Goal: Find specific page/section: Find specific page/section

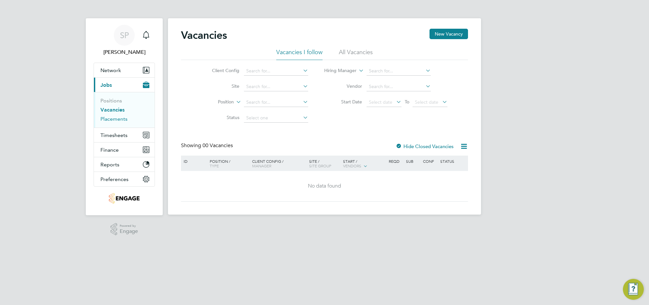
click at [113, 117] on link "Placements" at bounding box center [113, 119] width 27 height 6
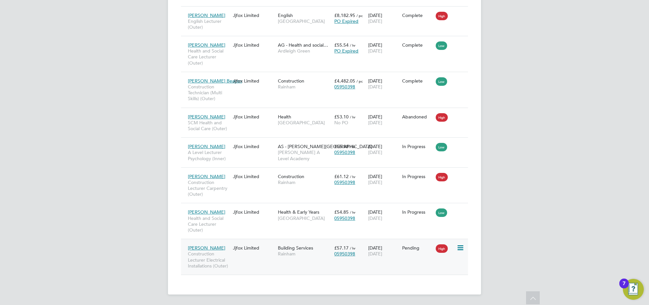
click at [245, 258] on div "Joseph Mcmanners Construction Lecturer Electrical Installations (Outer) Jjfox L…" at bounding box center [324, 257] width 287 height 36
click at [236, 253] on div "Jjfox Limited" at bounding box center [253, 248] width 45 height 12
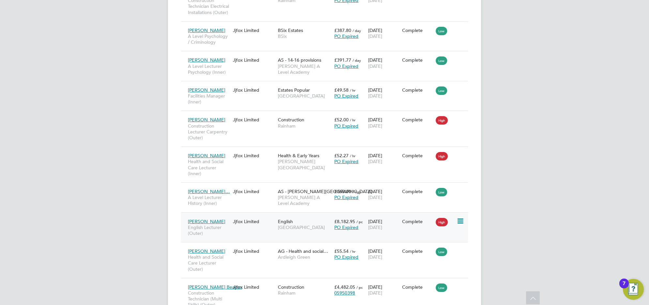
scroll to position [567, 0]
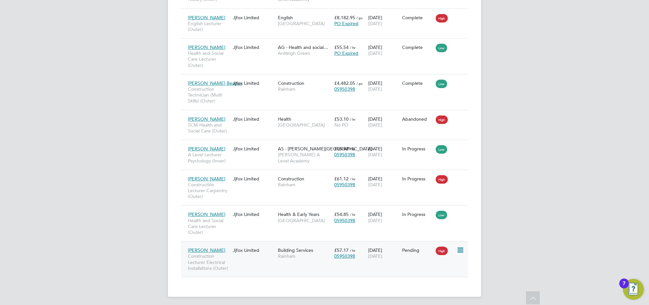
click at [218, 258] on span "Construction Lecturer Electrical Installations (Outer)" at bounding box center [209, 262] width 42 height 18
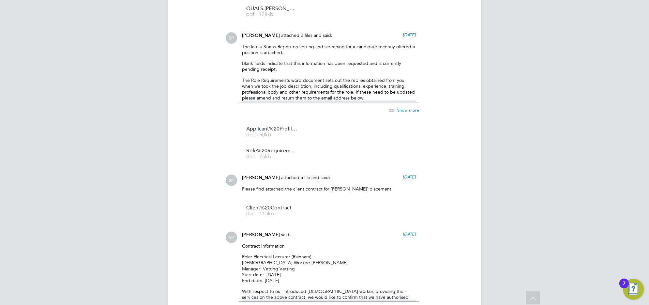
scroll to position [385, 0]
